Goal: Task Accomplishment & Management: Complete application form

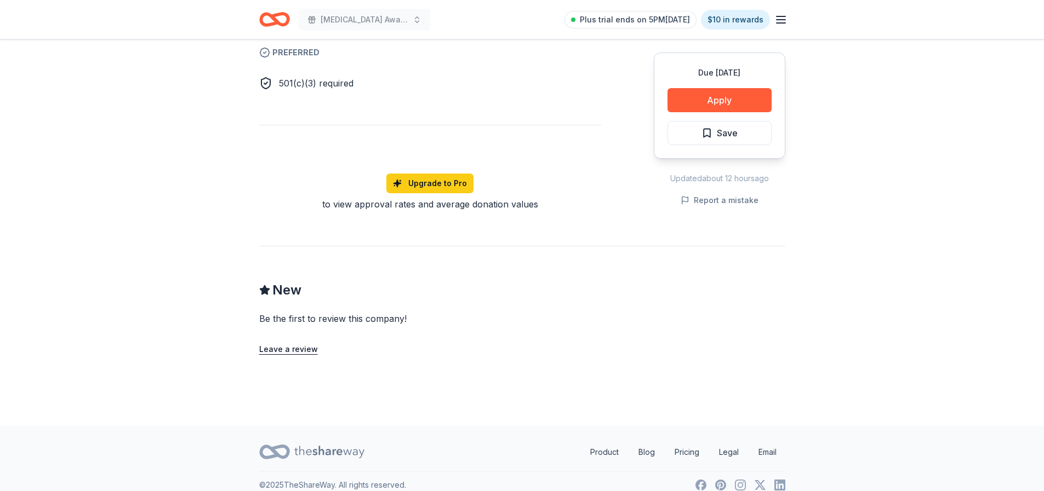
scroll to position [685, 0]
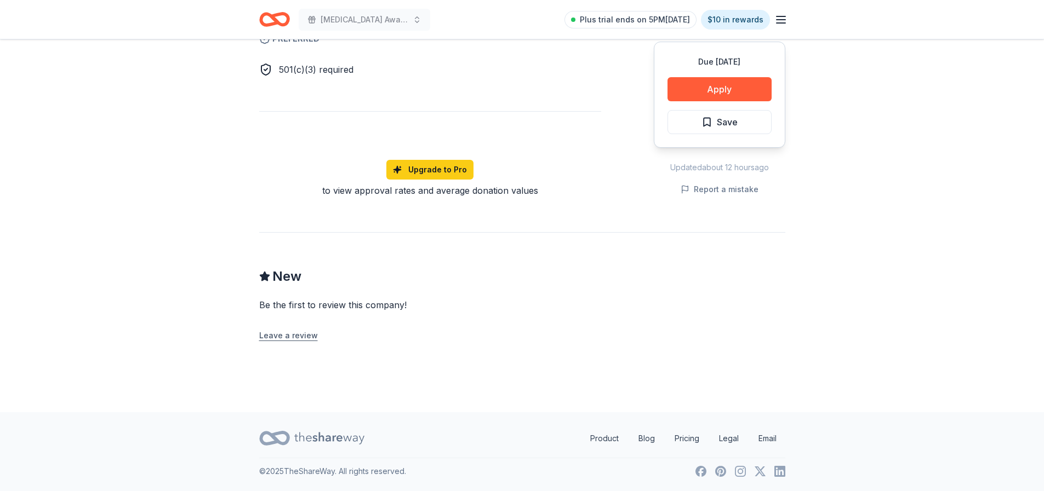
click at [269, 336] on button "Leave a review" at bounding box center [288, 335] width 59 height 13
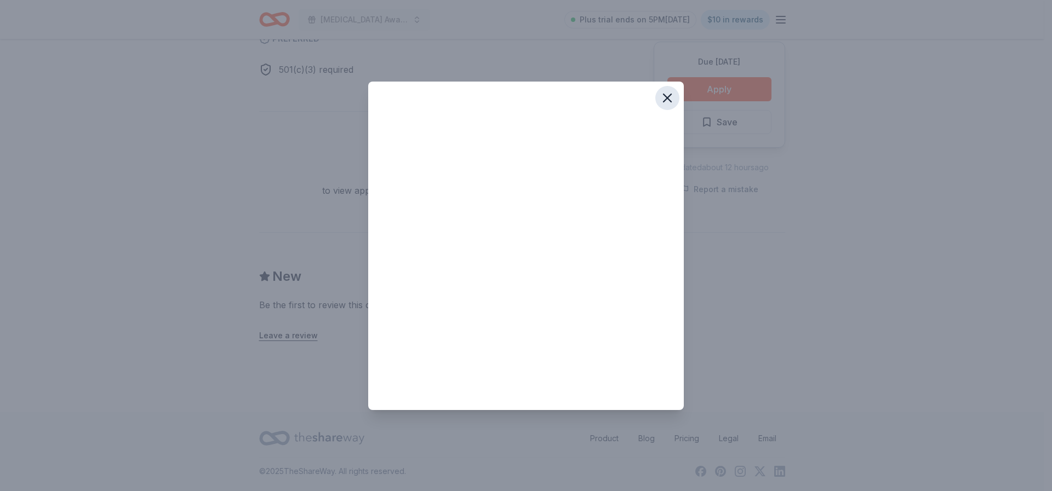
click at [665, 99] on icon "button" at bounding box center [667, 97] width 15 height 15
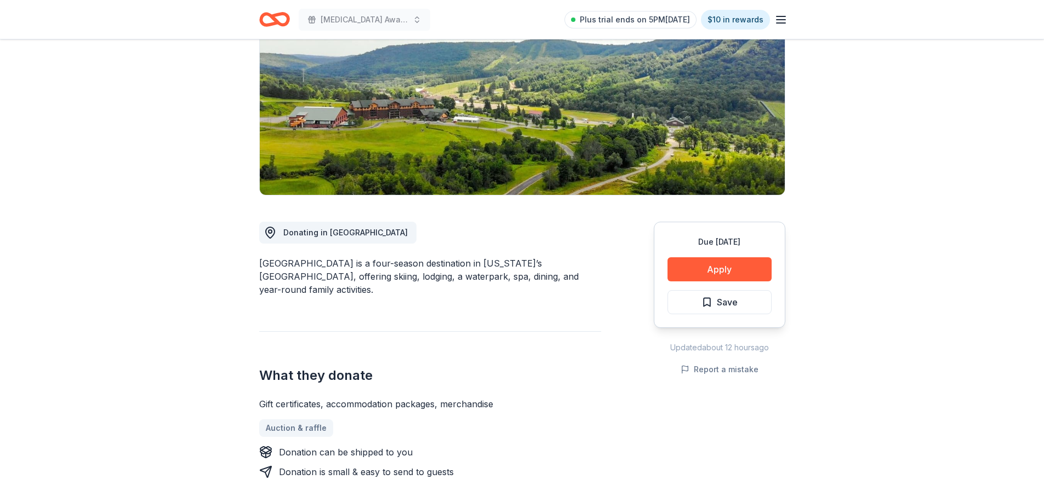
scroll to position [0, 0]
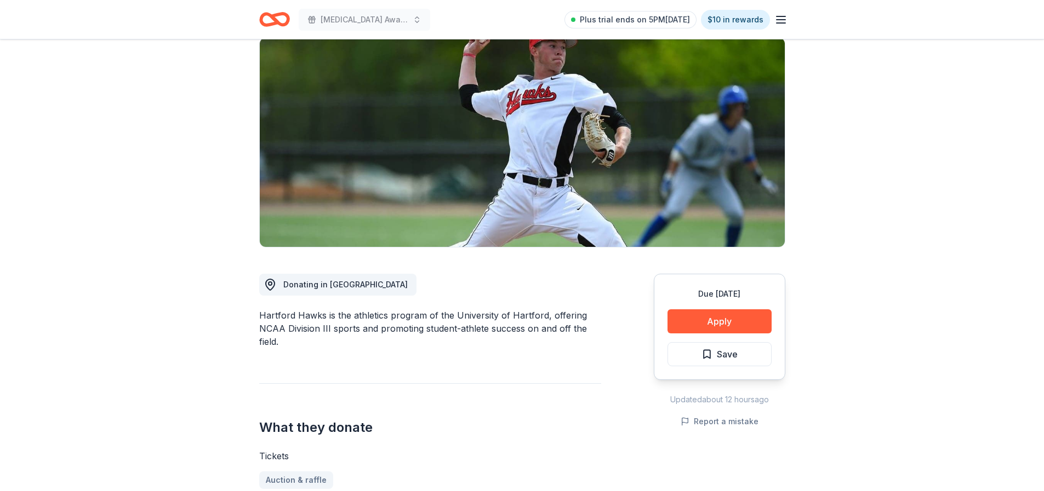
scroll to position [329, 0]
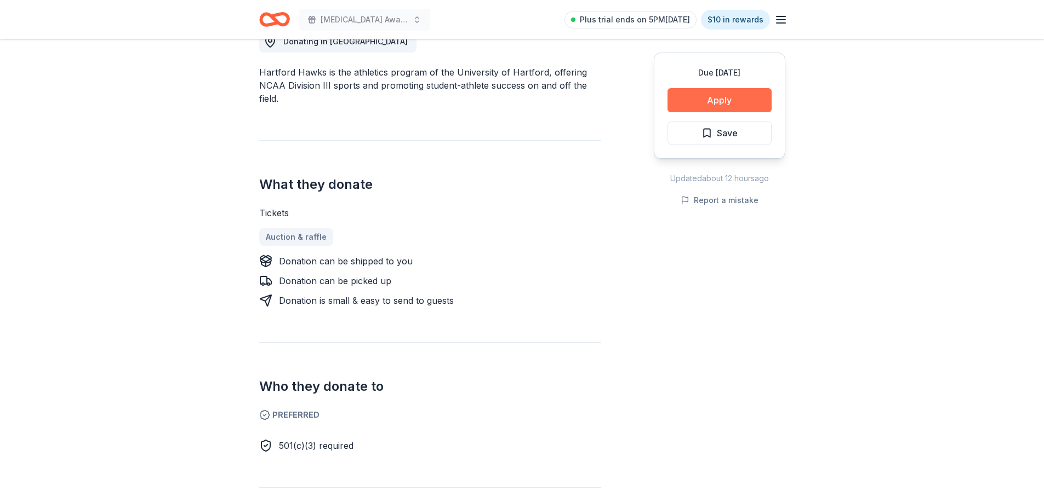
click at [703, 102] on button "Apply" at bounding box center [719, 100] width 104 height 24
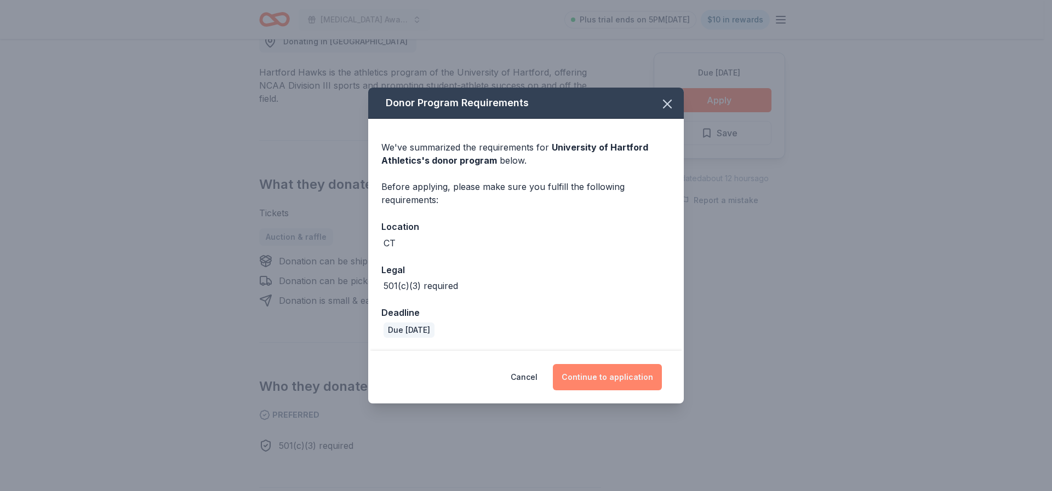
click at [627, 370] on button "Continue to application" at bounding box center [607, 377] width 109 height 26
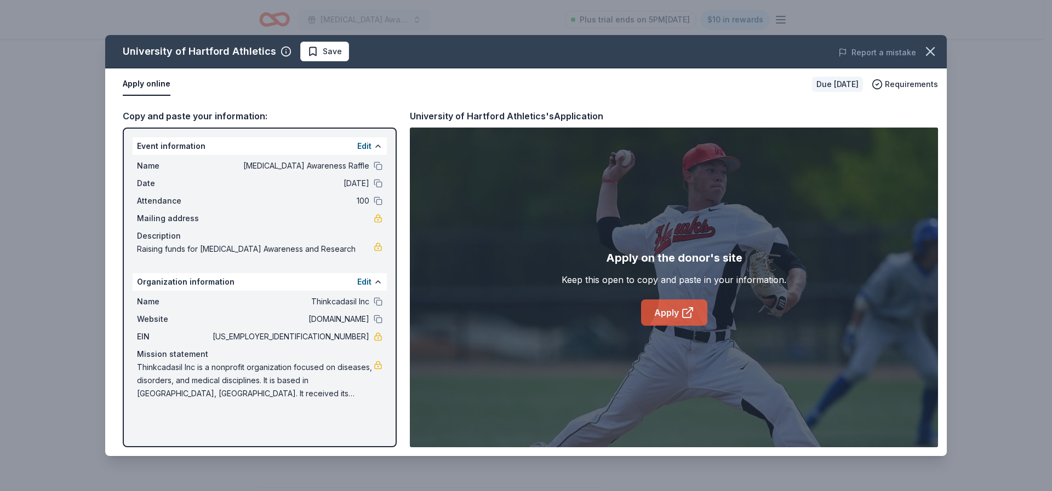
click at [659, 307] on link "Apply" at bounding box center [674, 313] width 66 height 26
click at [376, 147] on button at bounding box center [378, 146] width 9 height 9
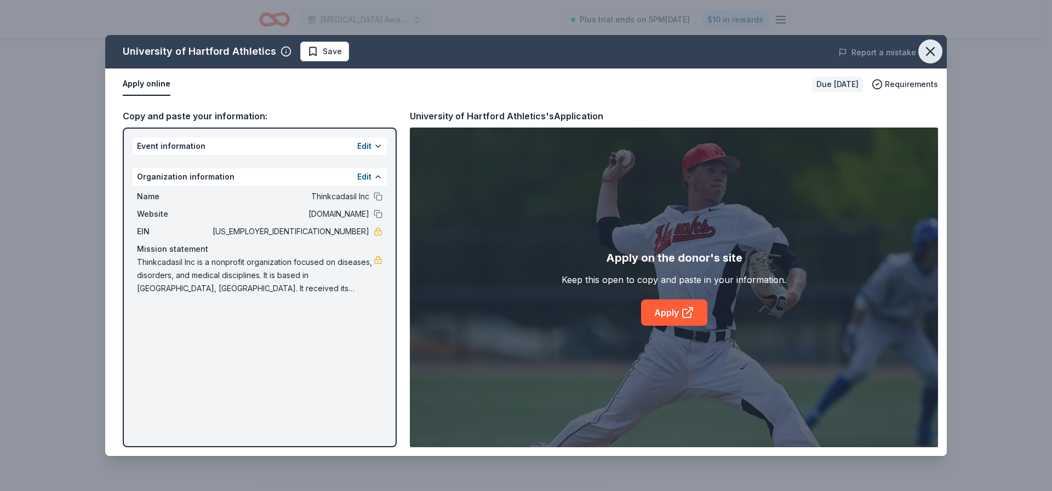
click at [933, 51] on icon "button" at bounding box center [930, 51] width 15 height 15
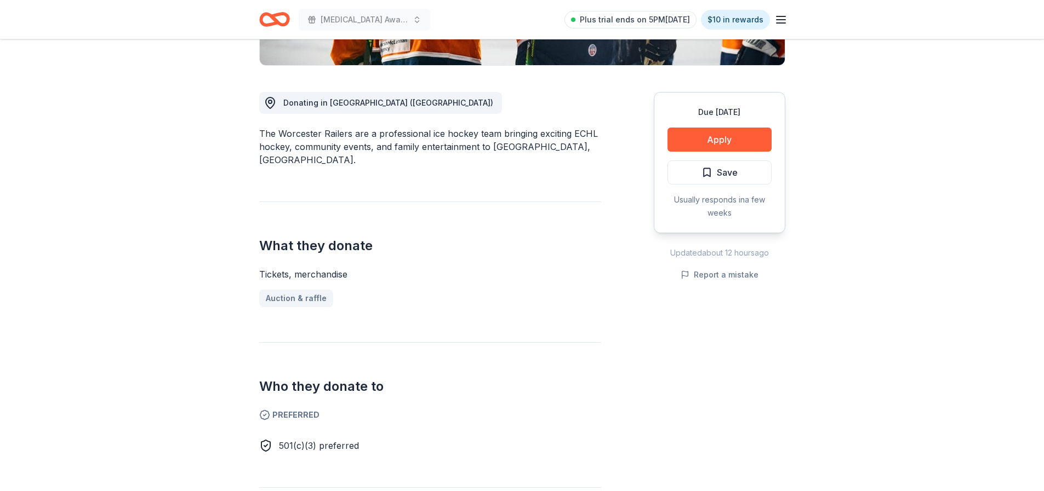
scroll to position [274, 0]
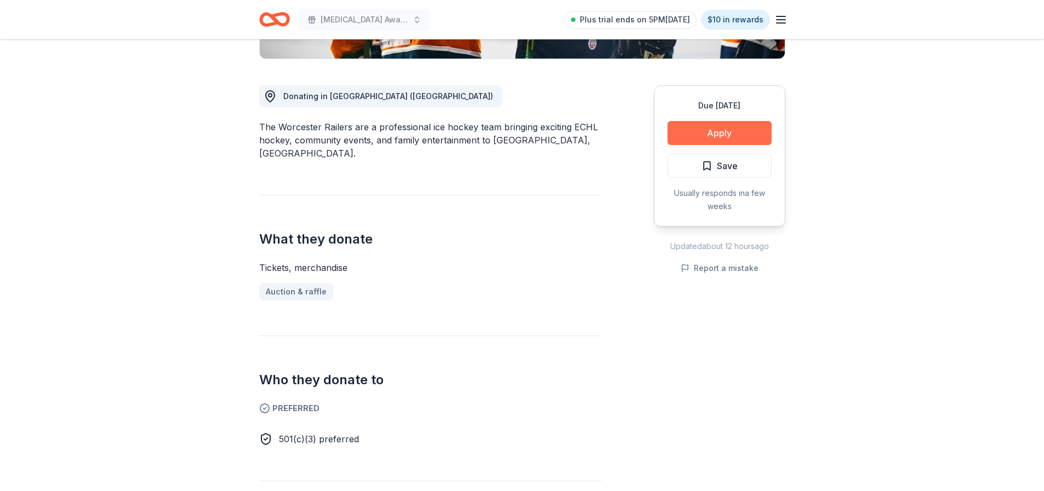
click at [721, 130] on button "Apply" at bounding box center [719, 133] width 104 height 24
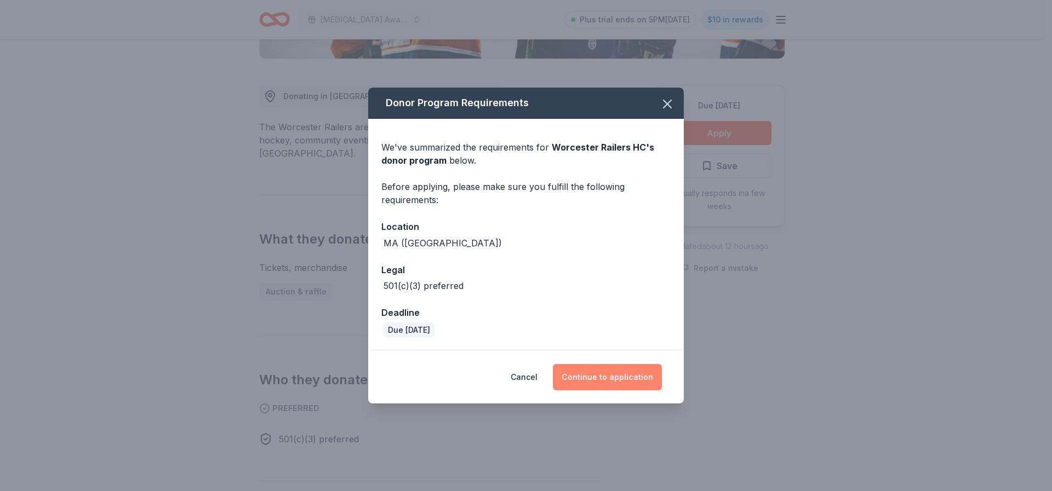
click at [592, 379] on button "Continue to application" at bounding box center [607, 377] width 109 height 26
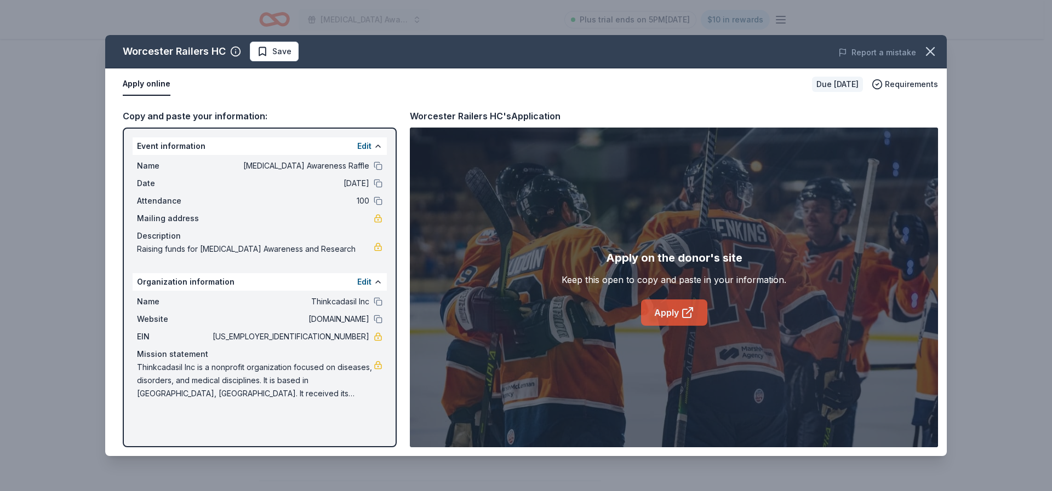
click at [670, 307] on link "Apply" at bounding box center [674, 313] width 66 height 26
click at [928, 53] on icon "button" at bounding box center [930, 51] width 15 height 15
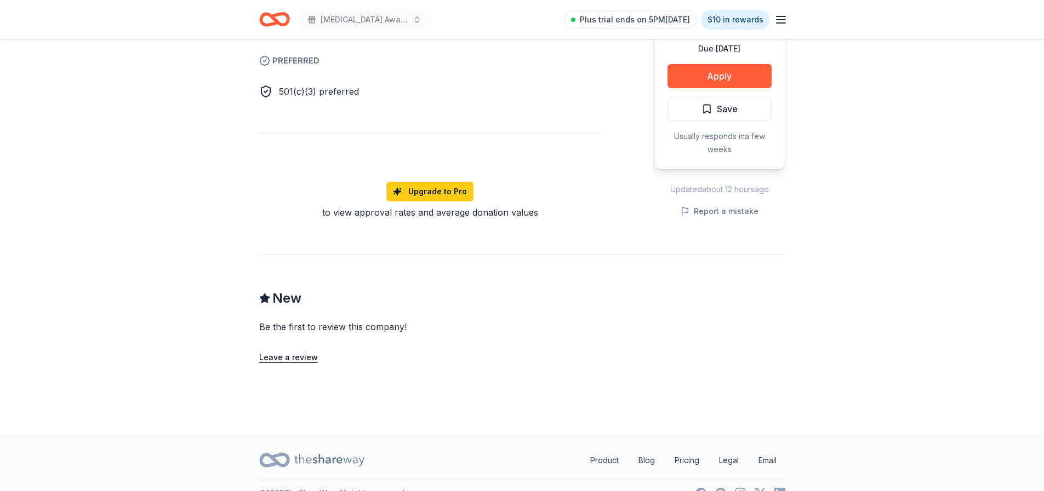
scroll to position [631, 0]
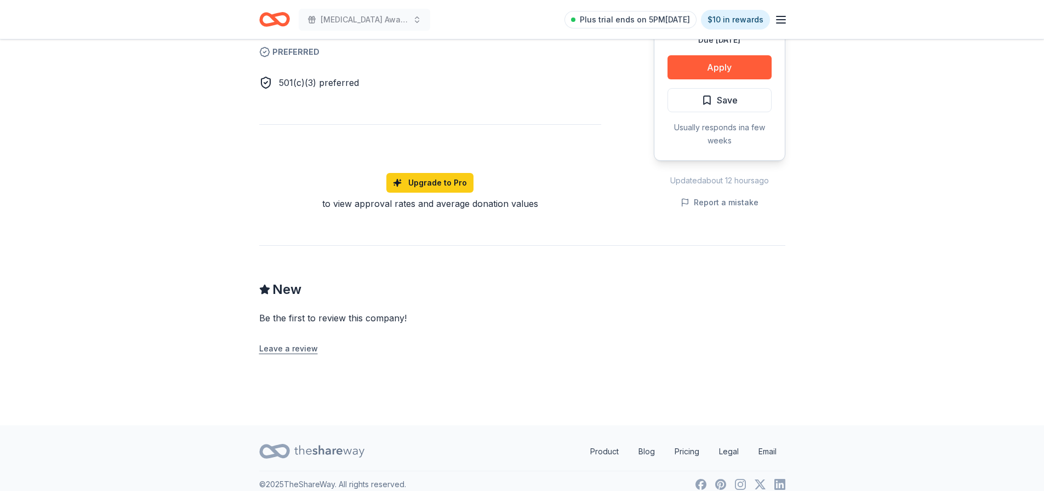
click at [291, 342] on button "Leave a review" at bounding box center [288, 348] width 59 height 13
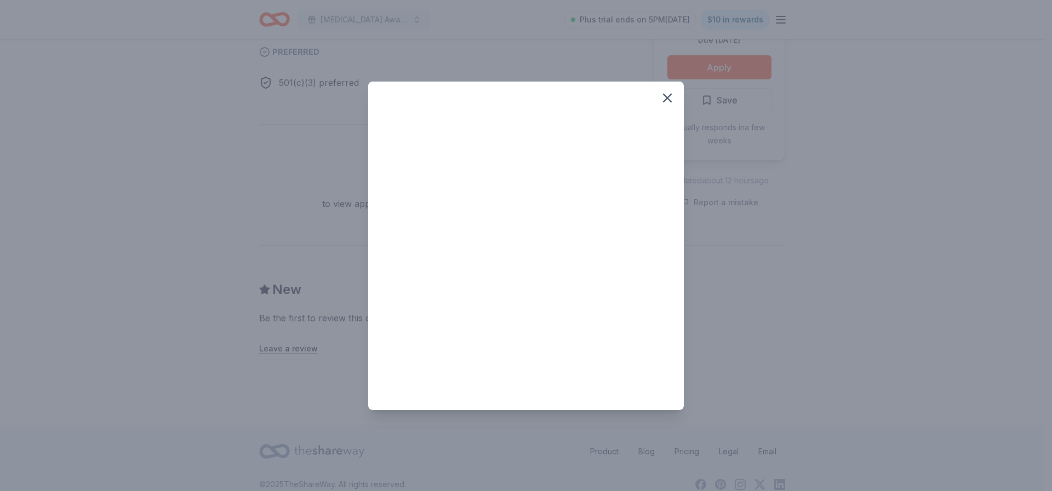
click at [757, 196] on div at bounding box center [526, 245] width 1052 height 491
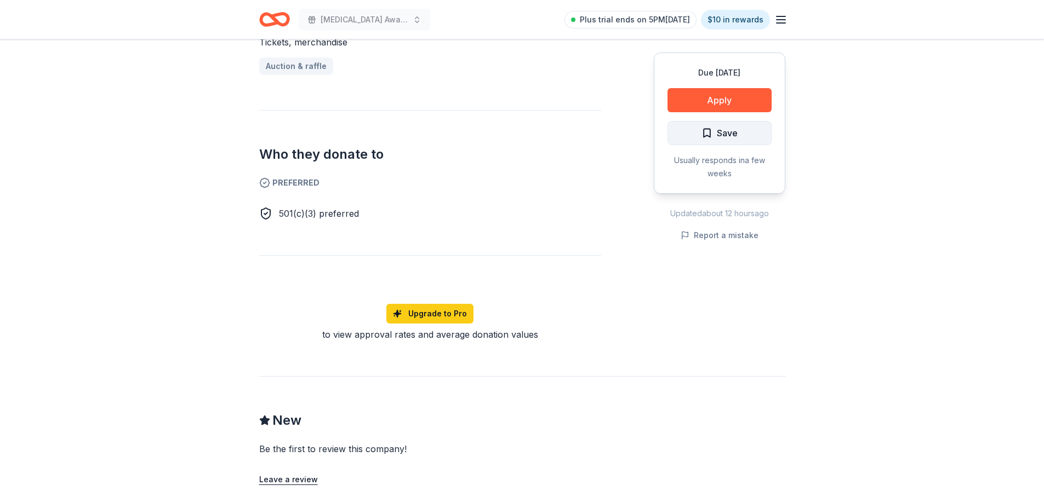
scroll to position [357, 0]
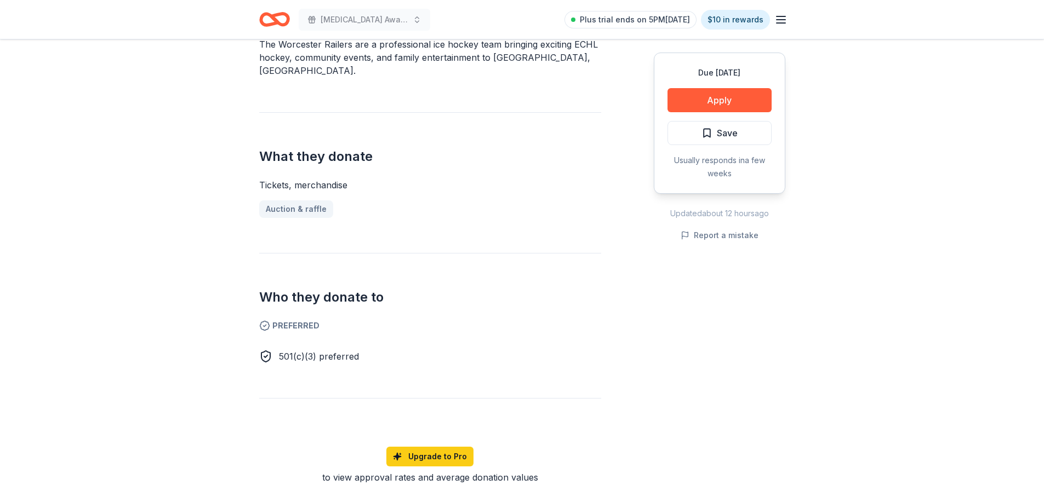
click at [725, 77] on div "Due [DATE]" at bounding box center [719, 72] width 104 height 13
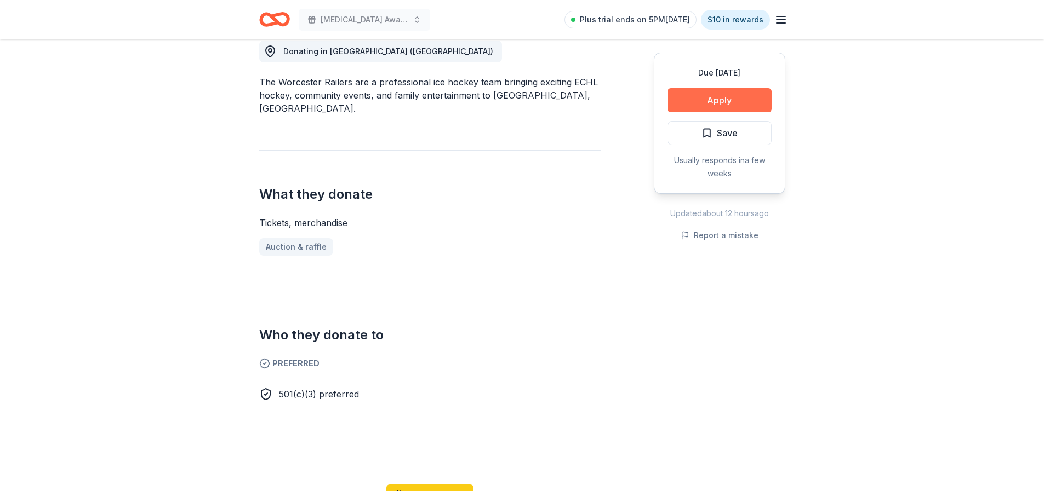
scroll to position [302, 0]
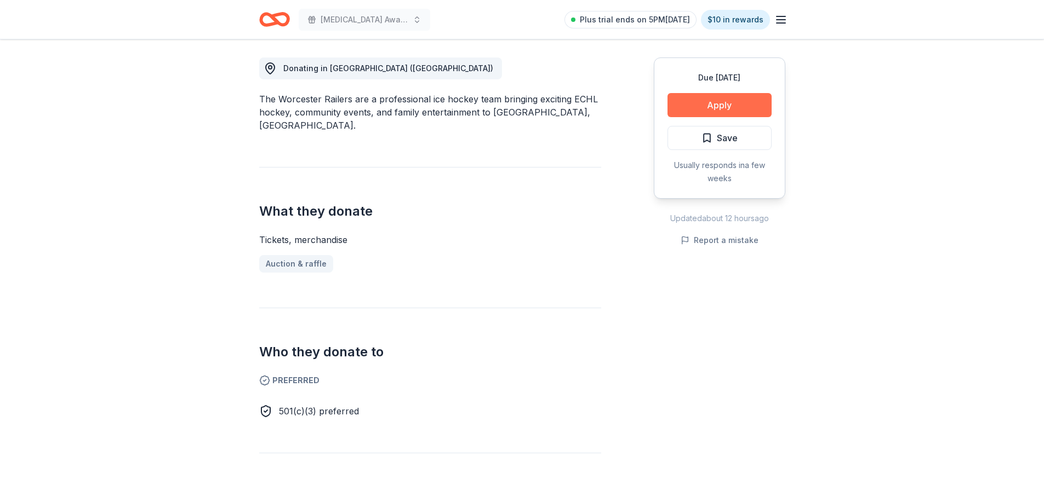
click at [720, 102] on button "Apply" at bounding box center [719, 105] width 104 height 24
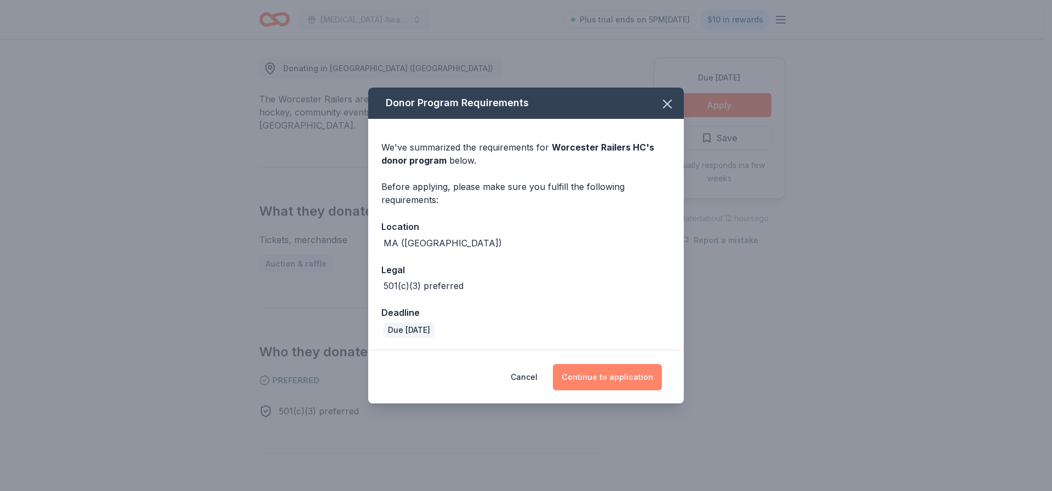
click at [582, 377] on button "Continue to application" at bounding box center [607, 377] width 109 height 26
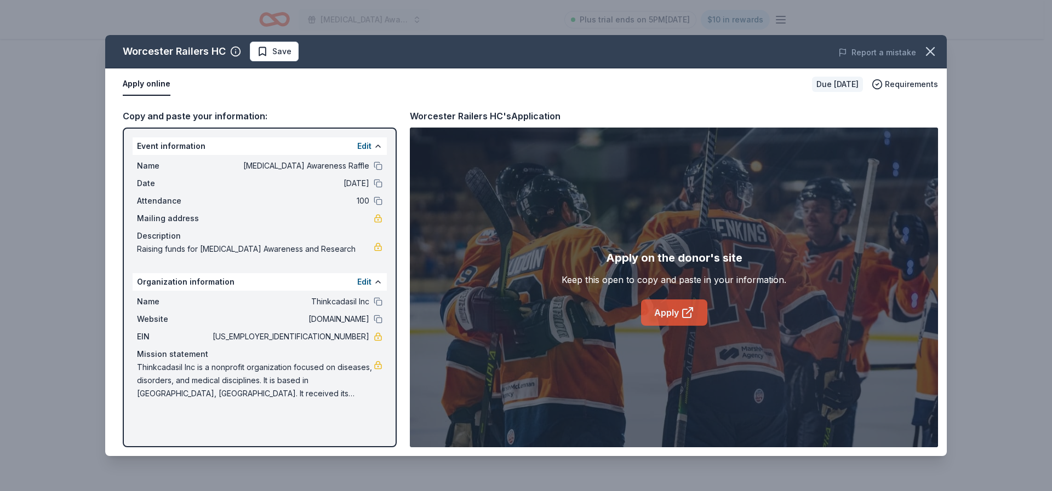
click at [671, 313] on link "Apply" at bounding box center [674, 313] width 66 height 26
click at [924, 49] on icon "button" at bounding box center [930, 51] width 15 height 15
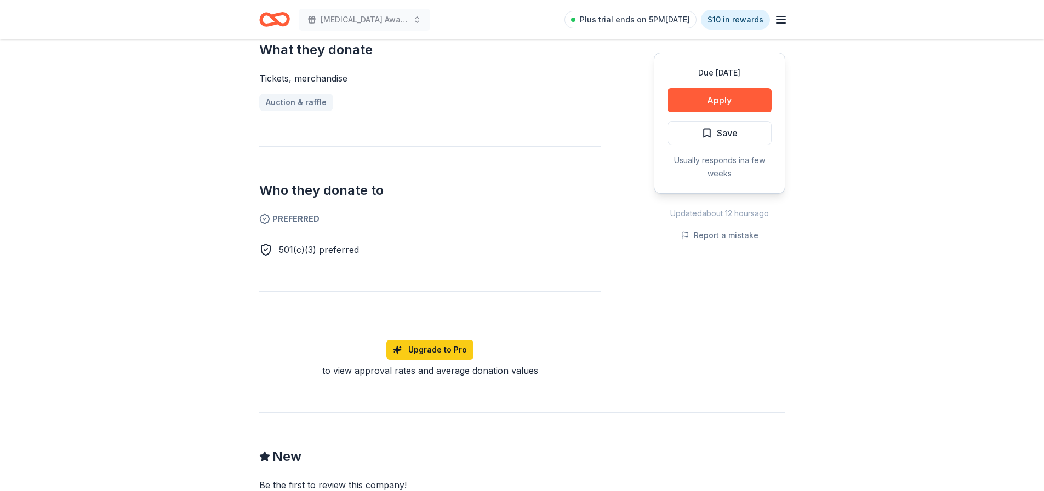
scroll to position [631, 0]
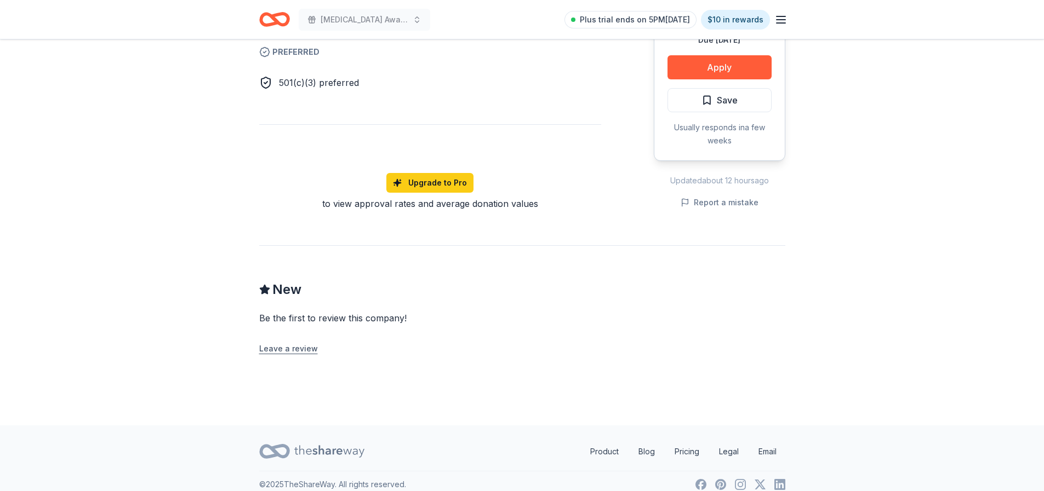
click at [295, 342] on button "Leave a review" at bounding box center [288, 348] width 59 height 13
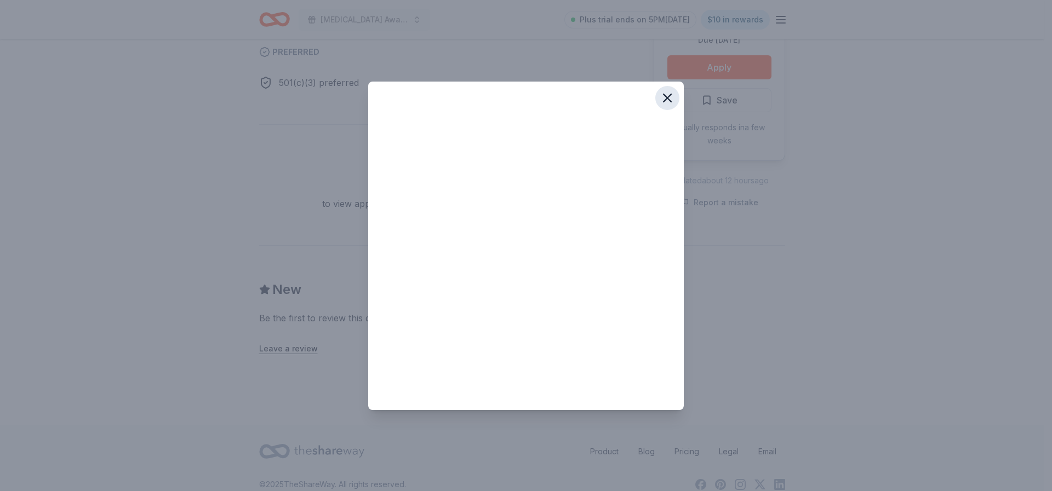
click at [666, 98] on icon "button" at bounding box center [667, 98] width 8 height 8
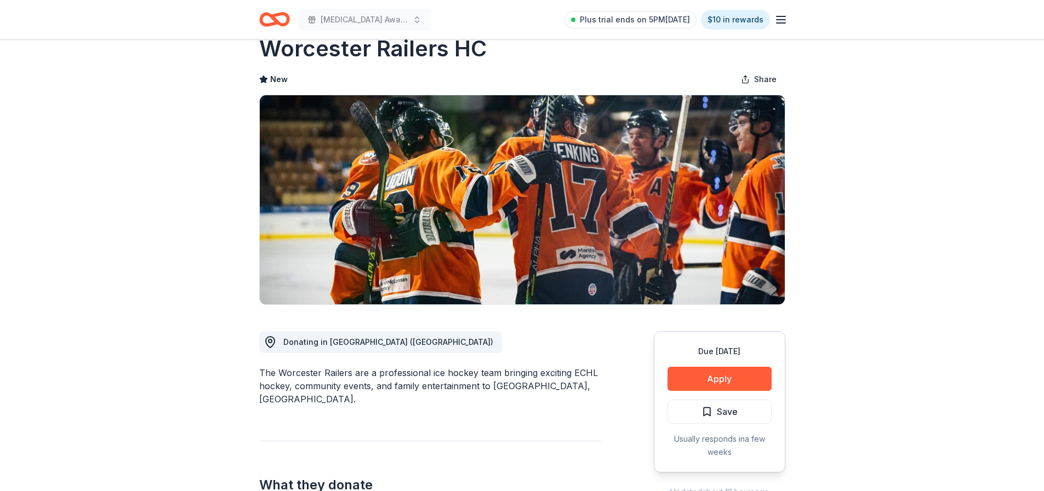
scroll to position [0, 0]
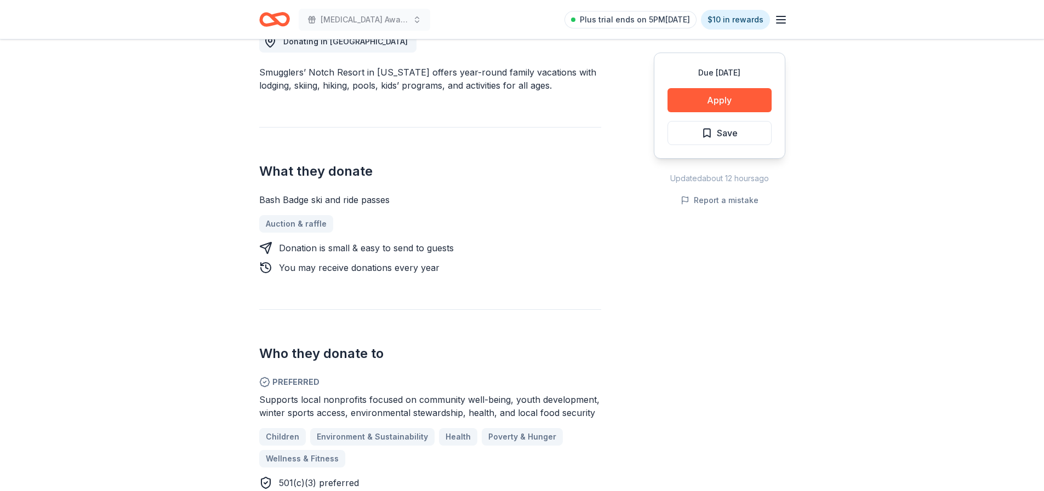
scroll to position [384, 0]
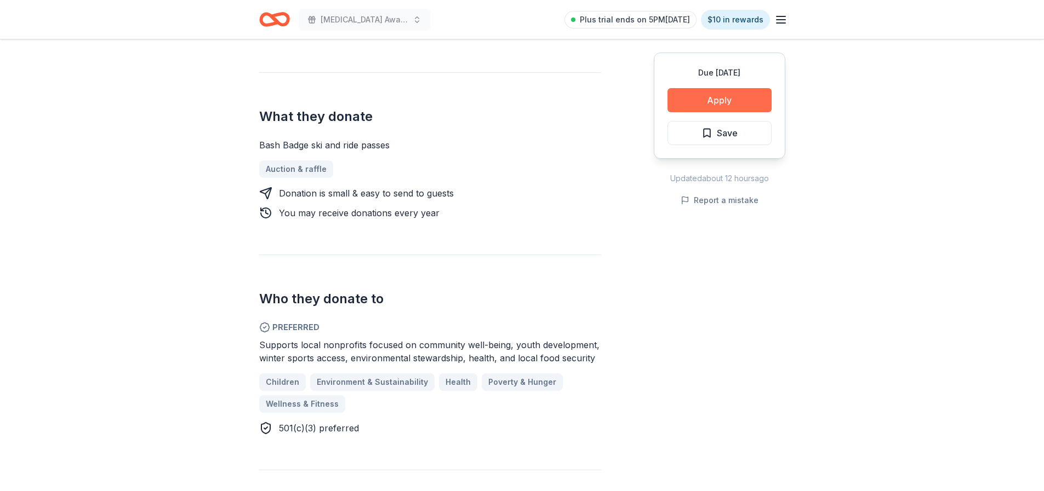
click at [719, 94] on button "Apply" at bounding box center [719, 100] width 104 height 24
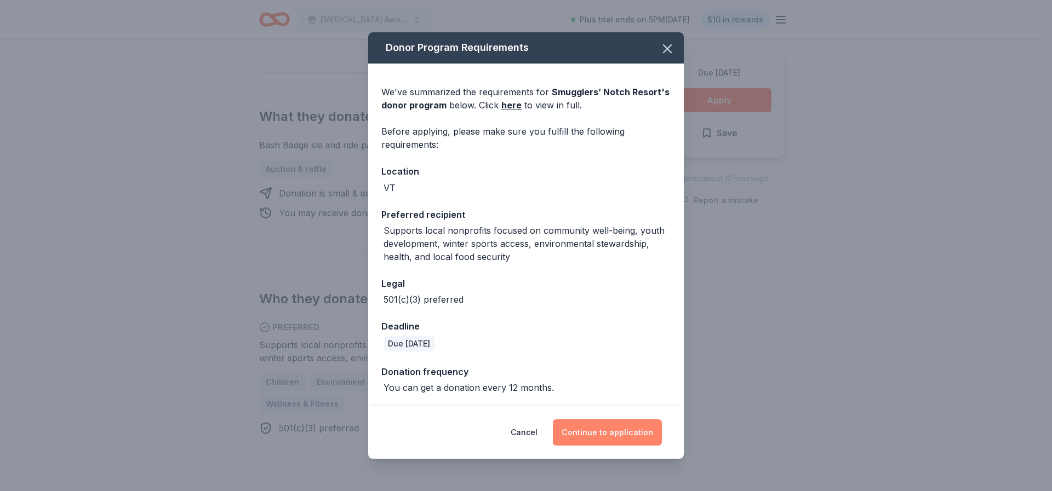
click at [592, 430] on button "Continue to application" at bounding box center [607, 433] width 109 height 26
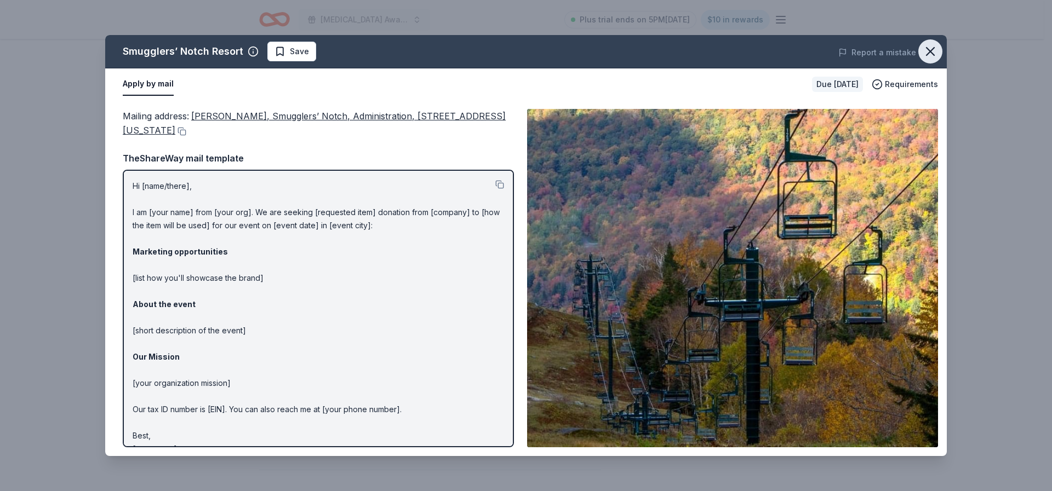
click at [933, 57] on icon "button" at bounding box center [930, 51] width 15 height 15
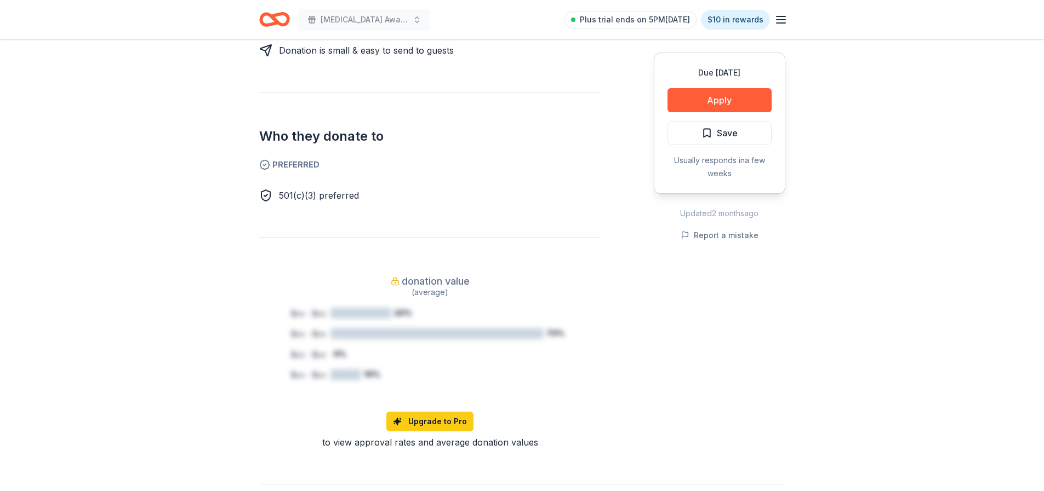
scroll to position [603, 0]
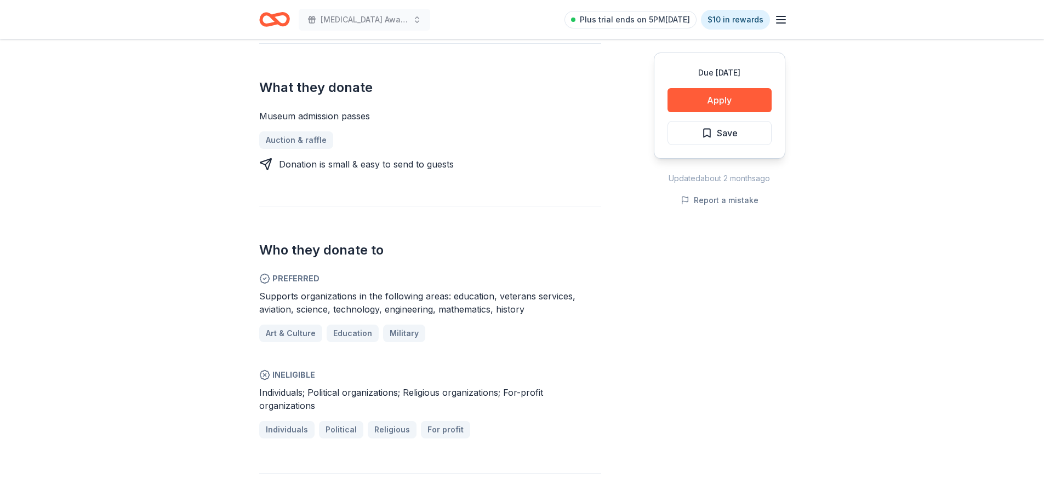
scroll to position [438, 0]
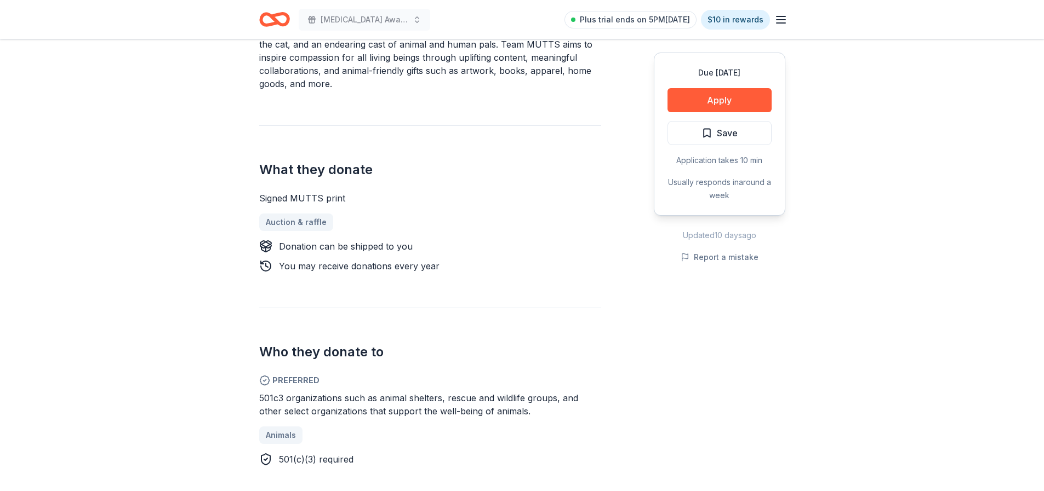
scroll to position [384, 0]
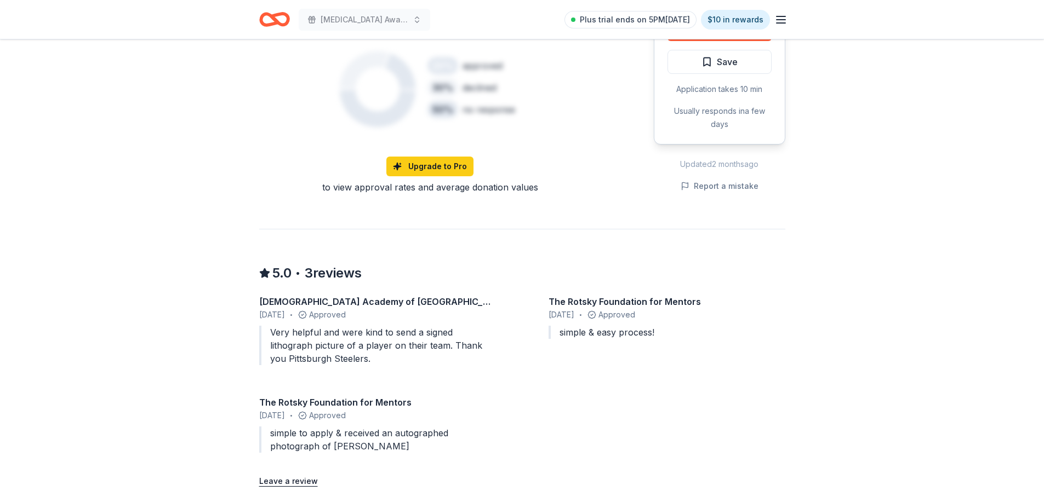
scroll to position [931, 0]
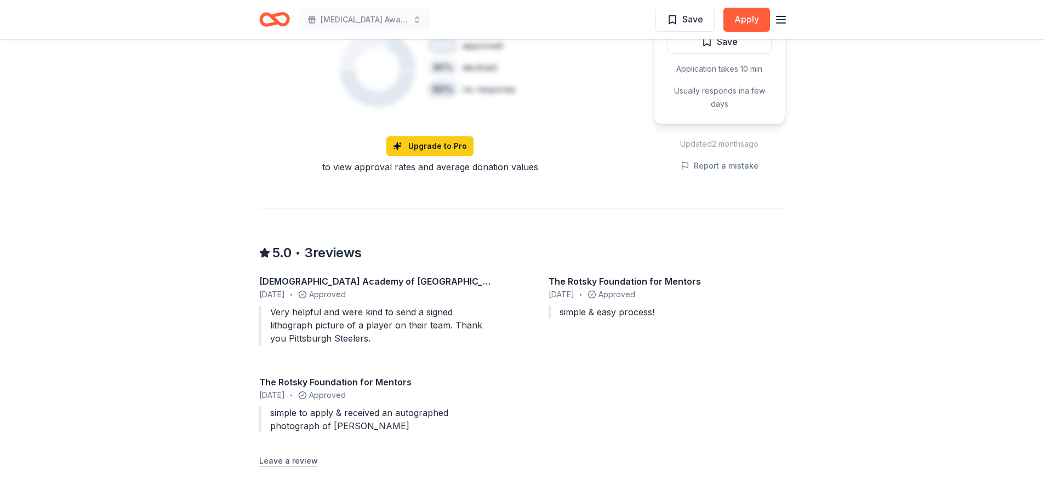
click at [287, 455] on button "Leave a review" at bounding box center [288, 461] width 59 height 13
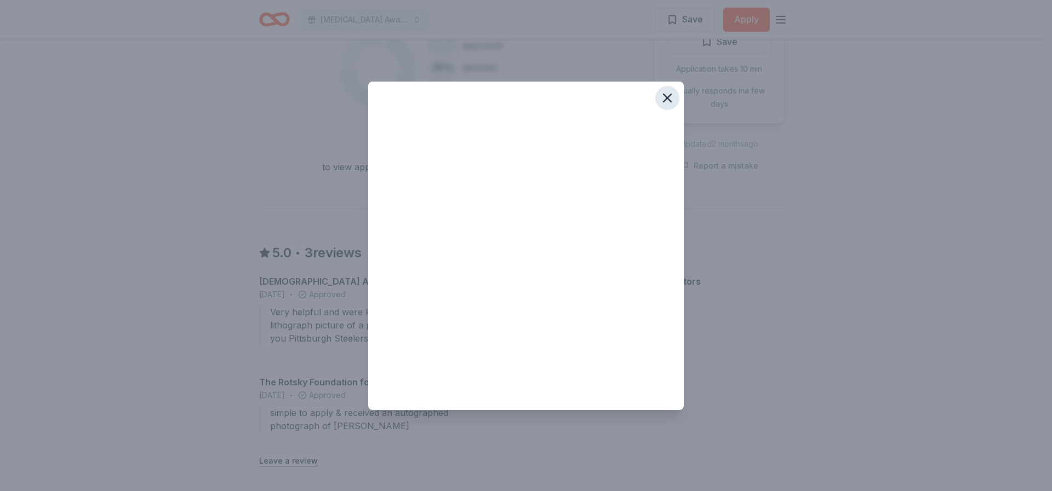
click at [664, 99] on icon "button" at bounding box center [667, 97] width 15 height 15
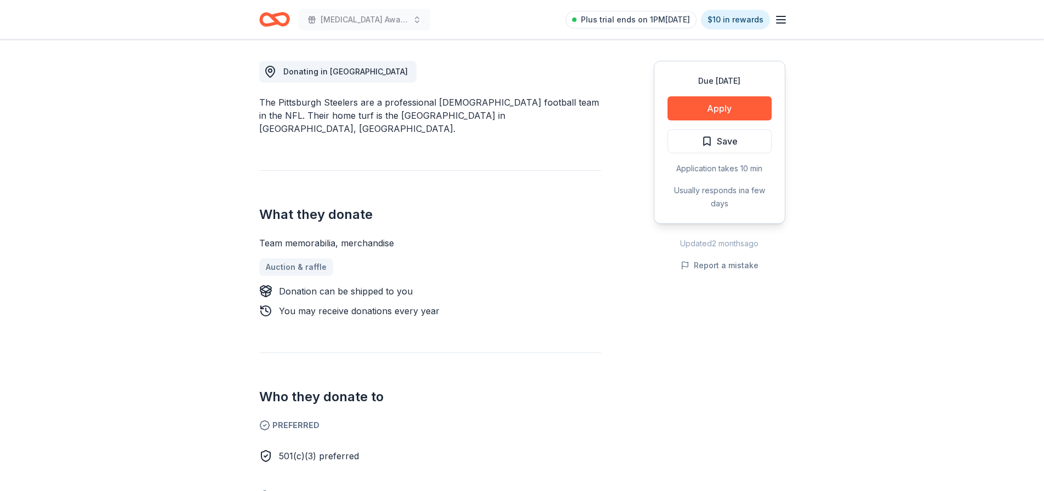
scroll to position [0, 0]
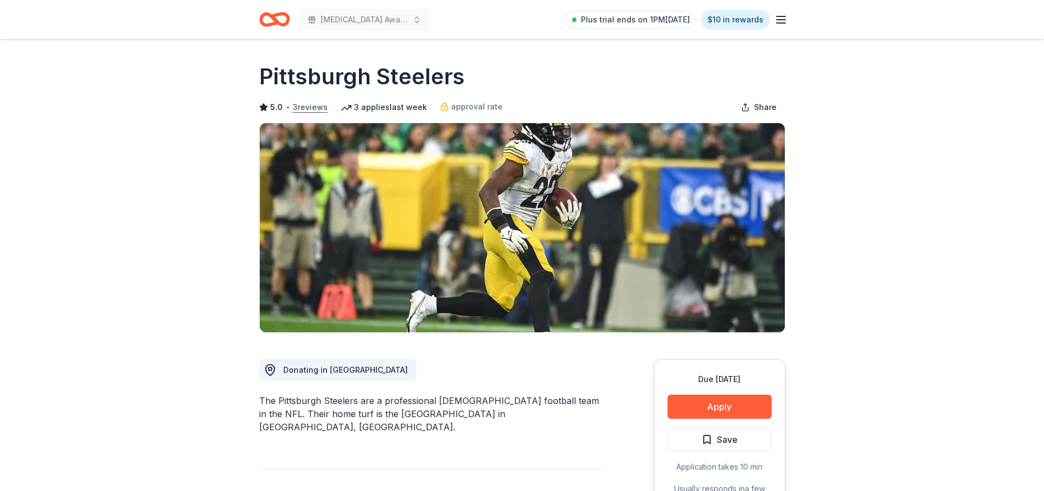
click at [316, 108] on button "3 reviews" at bounding box center [310, 107] width 35 height 13
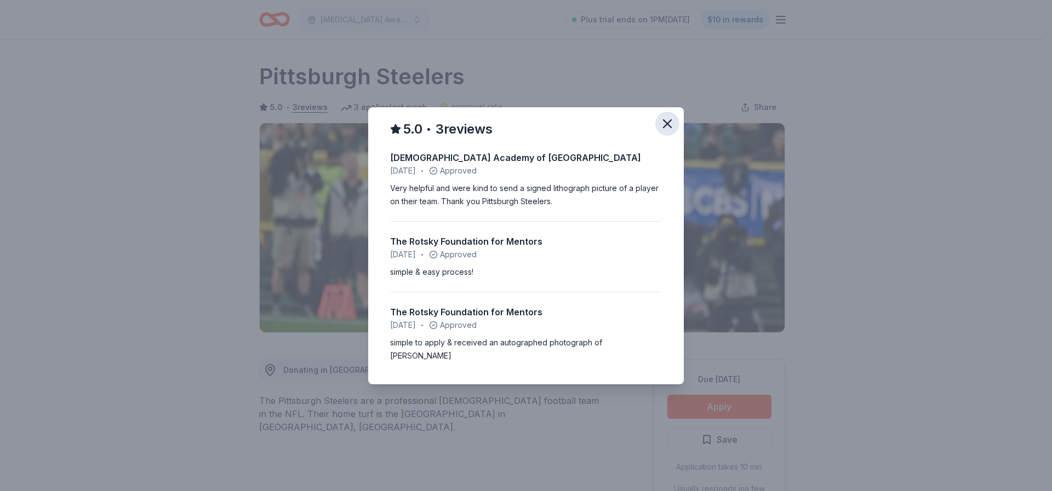
click at [673, 127] on icon "button" at bounding box center [667, 123] width 15 height 15
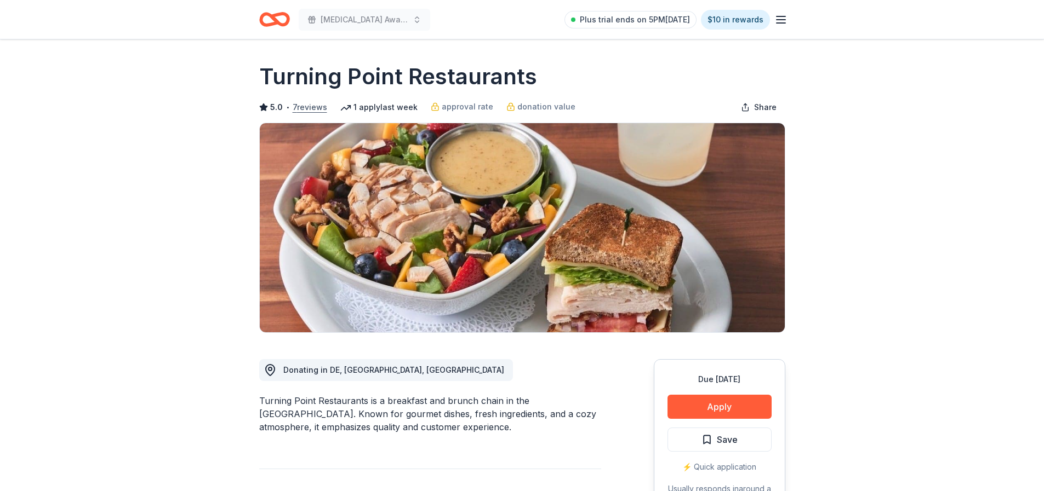
click at [299, 105] on button "7 reviews" at bounding box center [310, 107] width 35 height 13
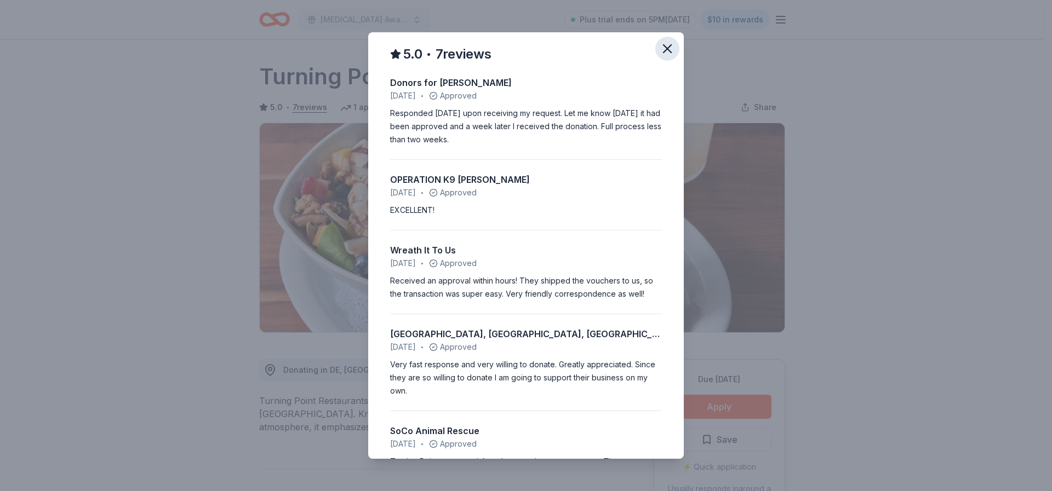
click at [663, 46] on icon "button" at bounding box center [667, 49] width 8 height 8
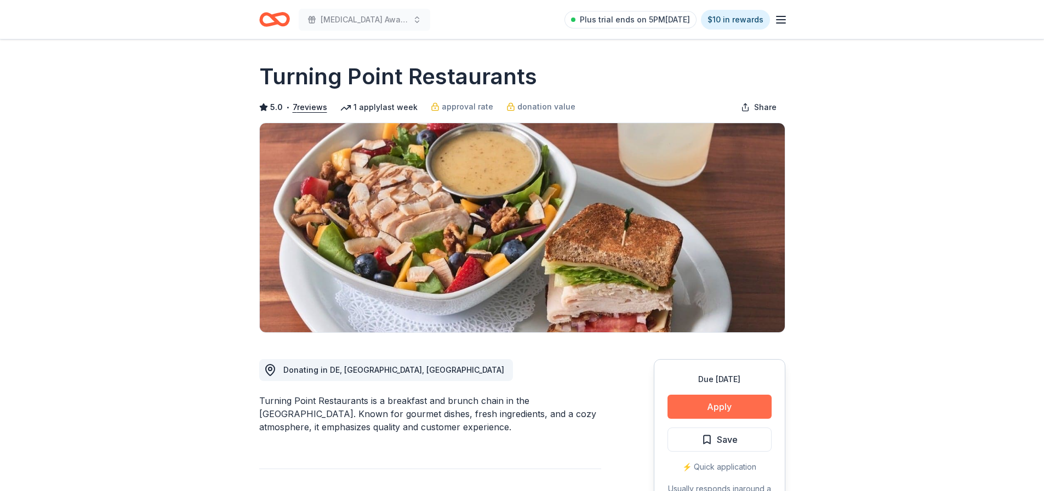
click at [720, 404] on button "Apply" at bounding box center [719, 407] width 104 height 24
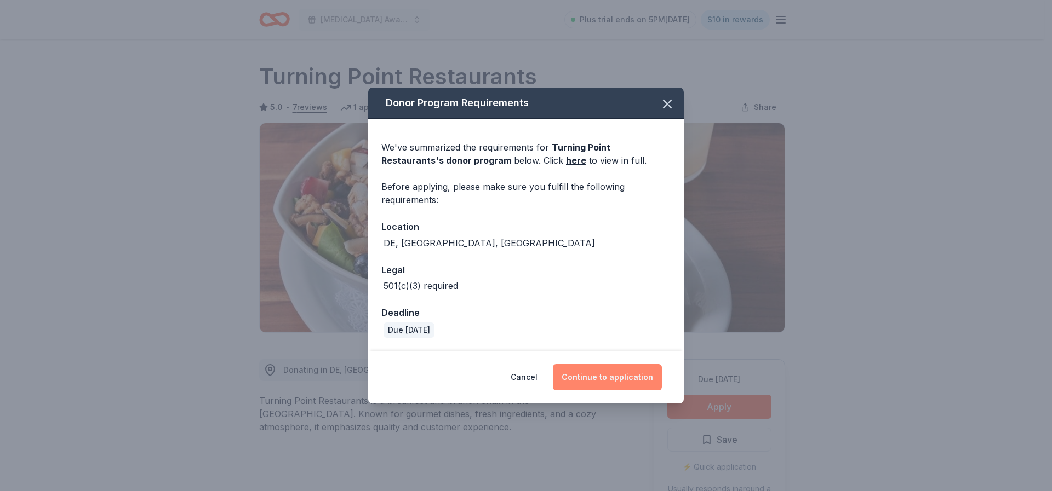
click at [620, 385] on button "Continue to application" at bounding box center [607, 377] width 109 height 26
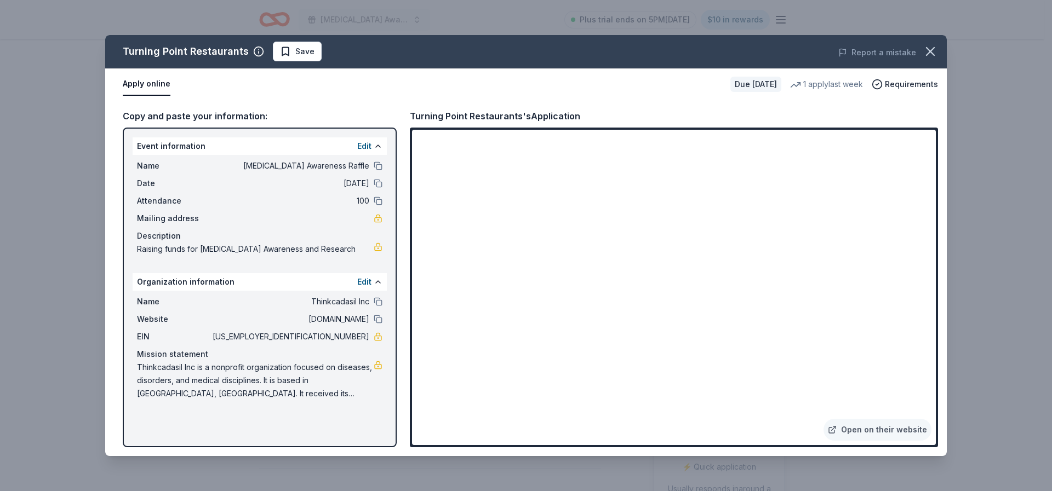
click at [155, 111] on div "Copy and paste your information:" at bounding box center [260, 116] width 274 height 14
click at [196, 115] on div "Copy and paste your information:" at bounding box center [260, 116] width 274 height 14
click at [339, 85] on div "Apply online" at bounding box center [422, 84] width 599 height 23
click at [930, 52] on icon "button" at bounding box center [930, 52] width 8 height 8
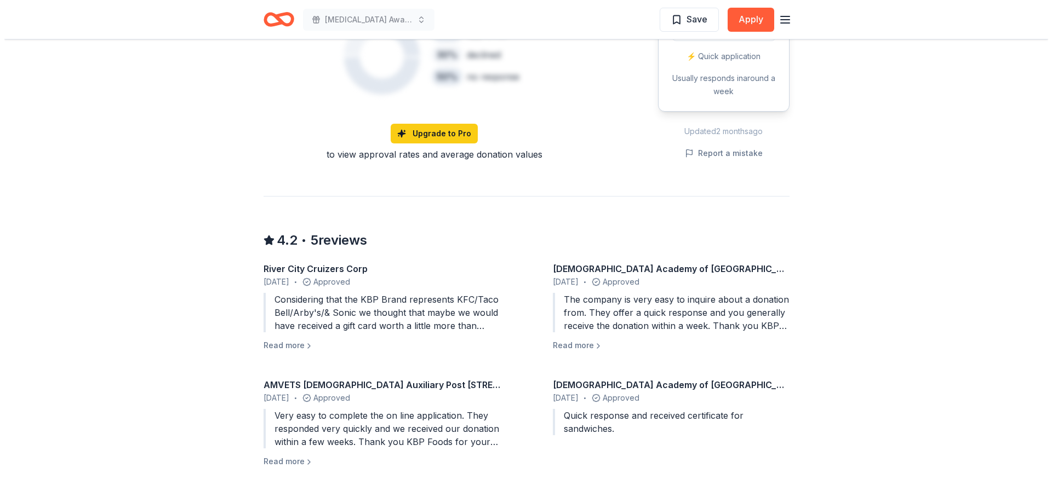
scroll to position [877, 0]
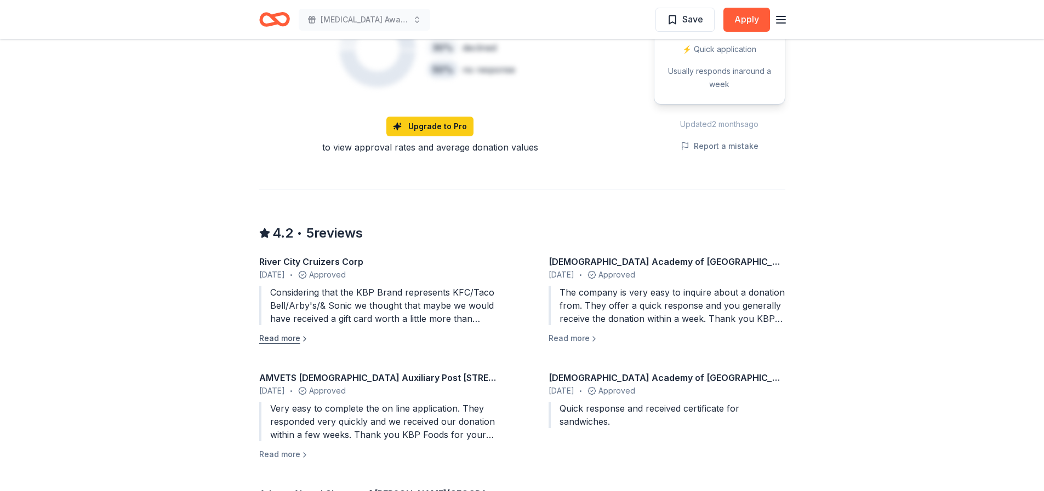
click at [279, 338] on button "Read more" at bounding box center [284, 338] width 50 height 13
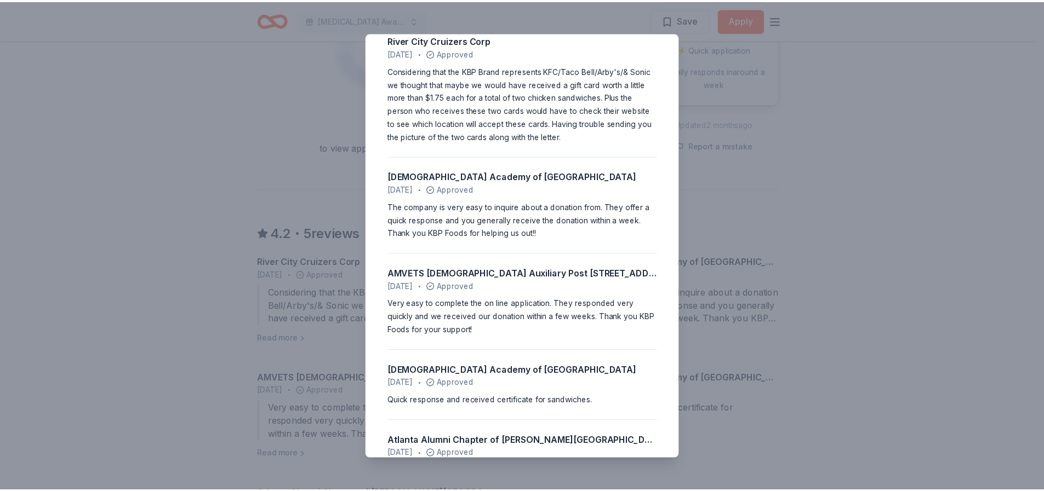
scroll to position [97, 0]
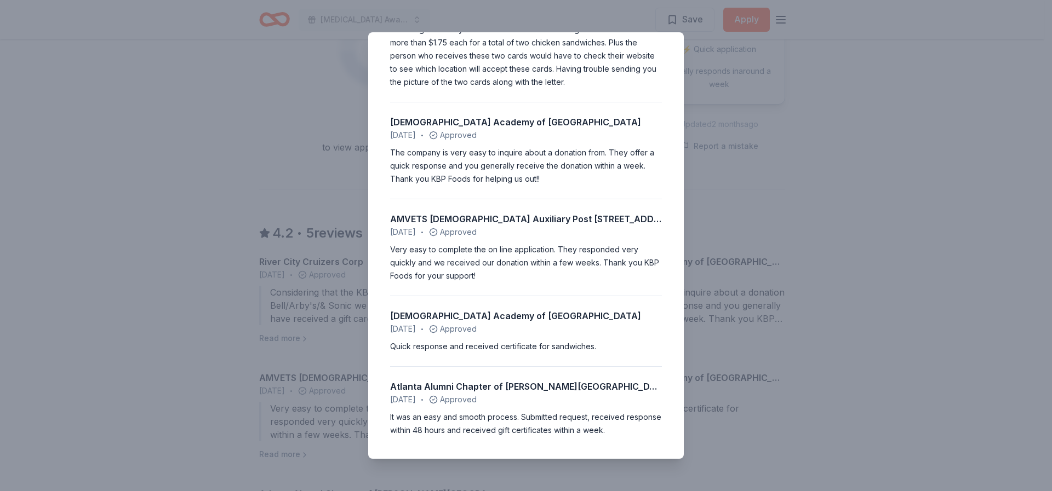
click at [748, 184] on div "4.2 • 5 reviews River City Cruizers Corp June 2025 • Approved Considering that …" at bounding box center [526, 245] width 1052 height 491
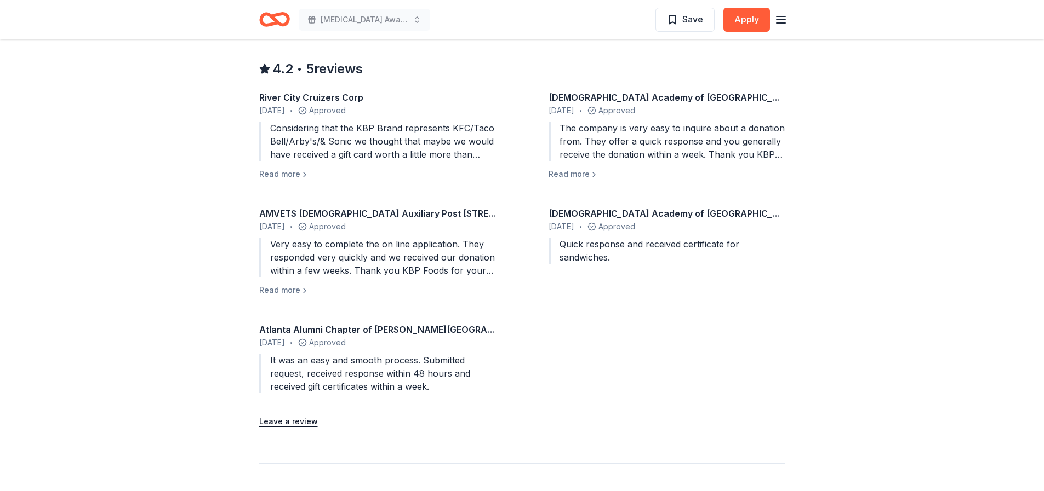
scroll to position [1370, 0]
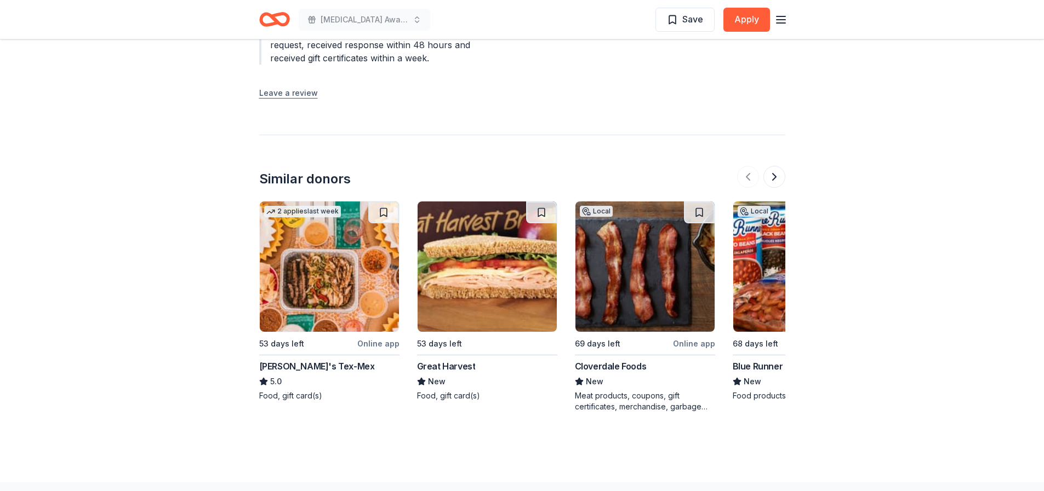
click at [282, 93] on button "Leave a review" at bounding box center [288, 93] width 59 height 13
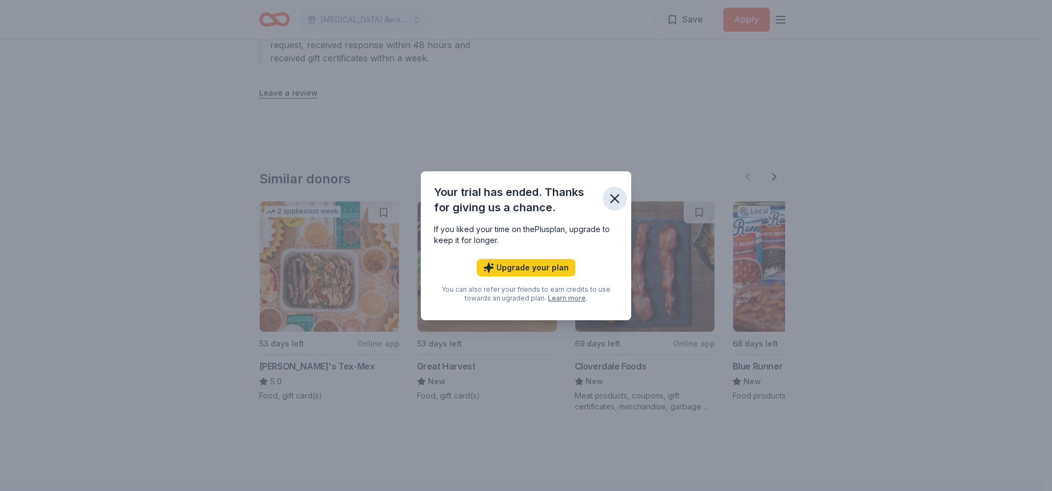
click at [617, 193] on icon "button" at bounding box center [614, 198] width 15 height 15
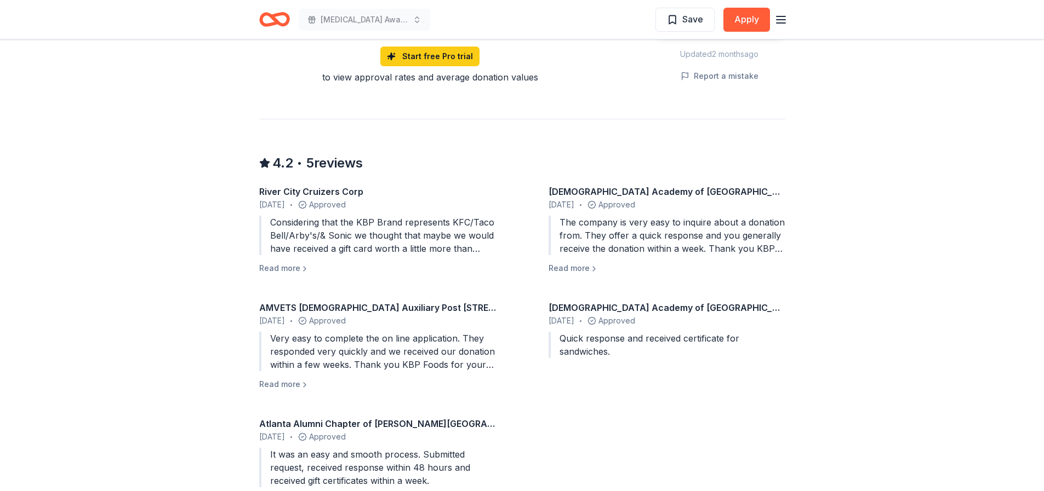
scroll to position [1221, 0]
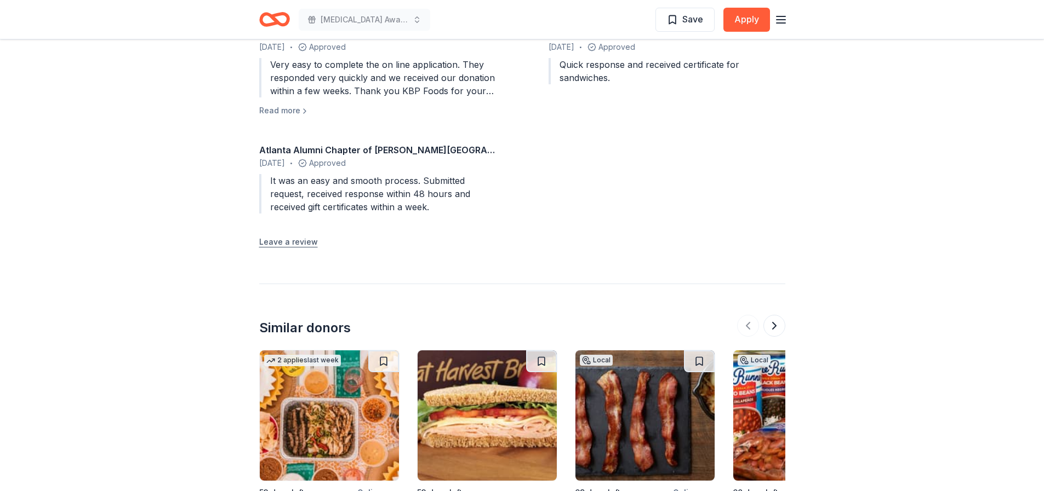
click at [280, 242] on button "Leave a review" at bounding box center [288, 242] width 59 height 13
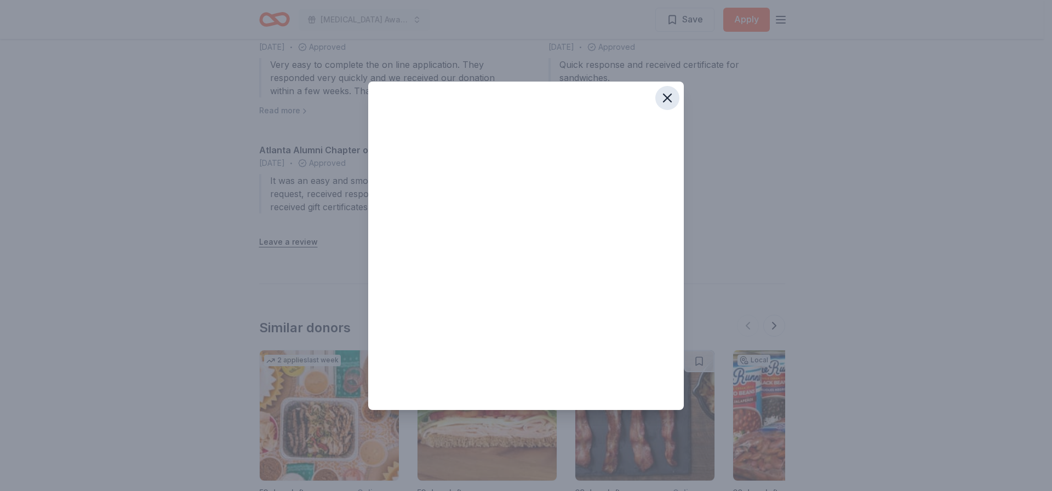
click at [669, 96] on icon "button" at bounding box center [667, 98] width 8 height 8
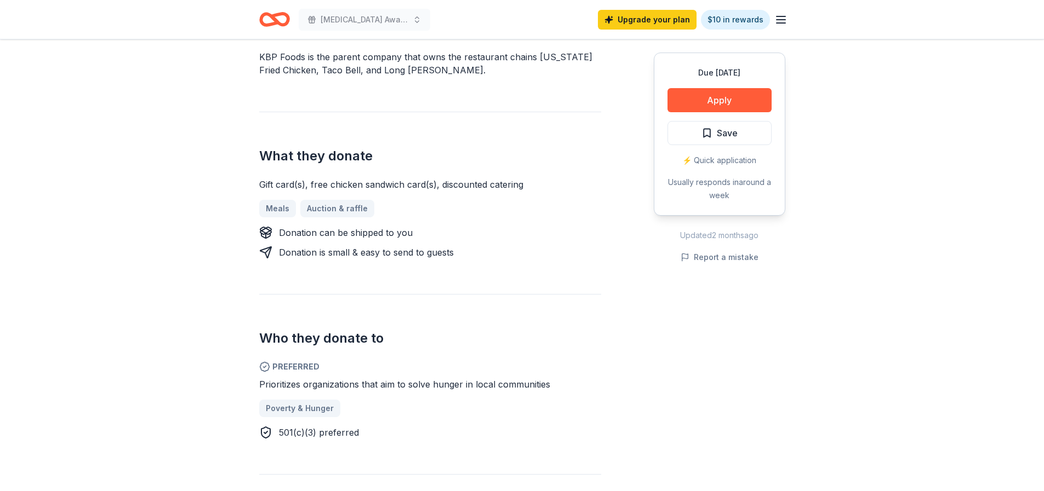
scroll to position [0, 0]
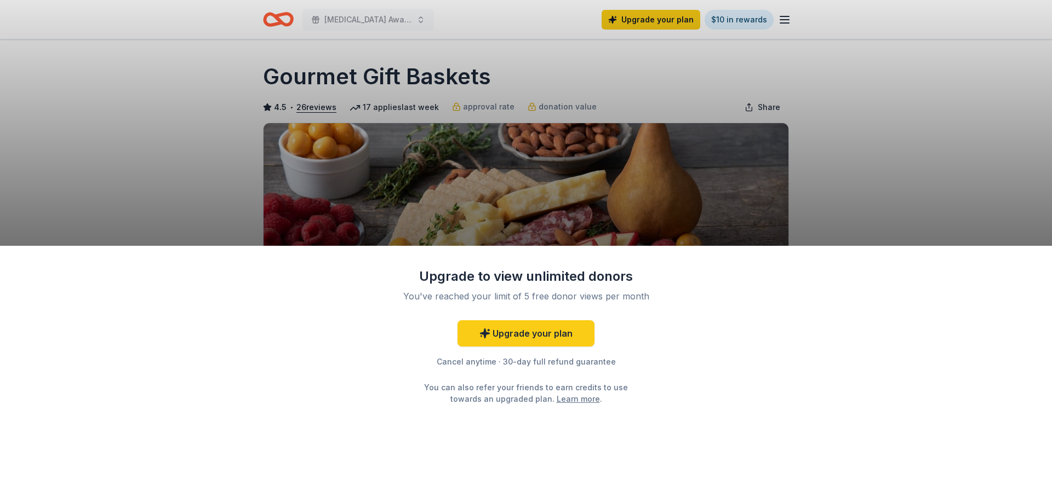
click at [596, 221] on div "Upgrade to view unlimited donors You've reached your limit of 5 free donor view…" at bounding box center [526, 245] width 1052 height 491
click at [212, 164] on div "Upgrade to view unlimited donors You've reached your limit of 5 free donor view…" at bounding box center [526, 245] width 1052 height 491
click at [361, 19] on div "Upgrade to view unlimited donors You've reached your limit of 5 free donor view…" at bounding box center [526, 245] width 1052 height 491
